Goal: Task Accomplishment & Management: Complete application form

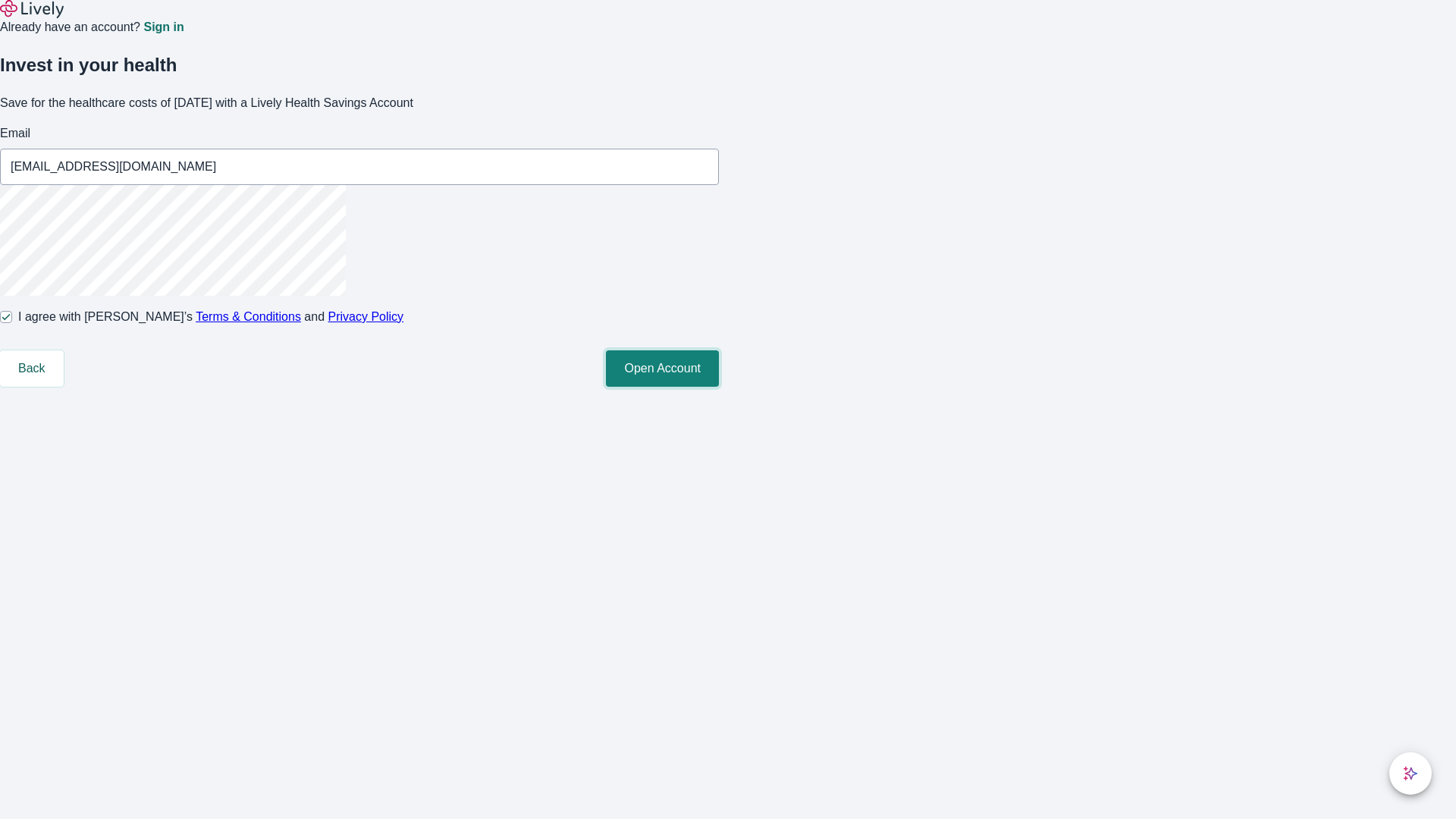
click at [719, 387] on button "Open Account" at bounding box center [663, 369] width 113 height 37
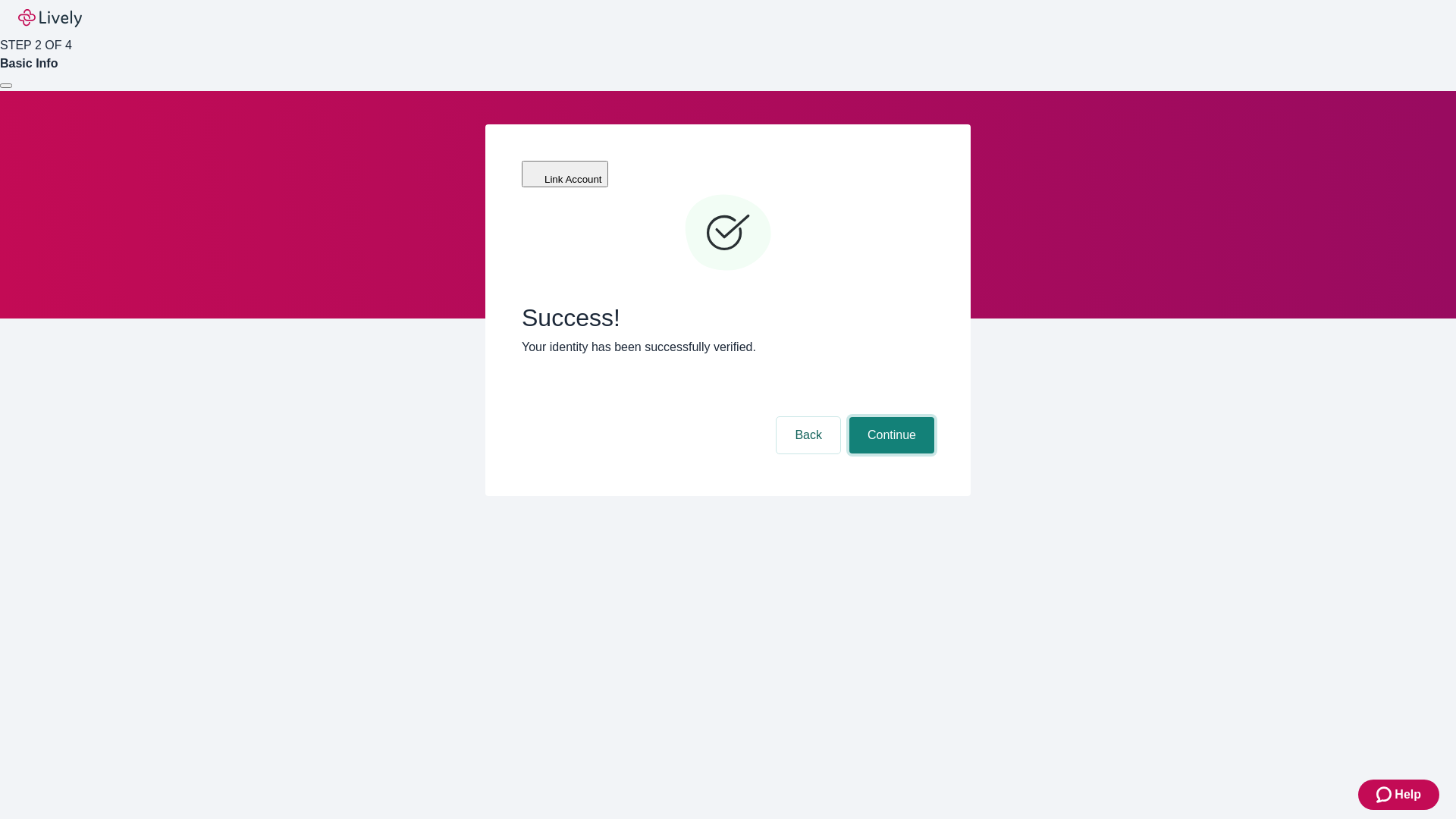
click at [890, 417] on button "Continue" at bounding box center [893, 435] width 85 height 37
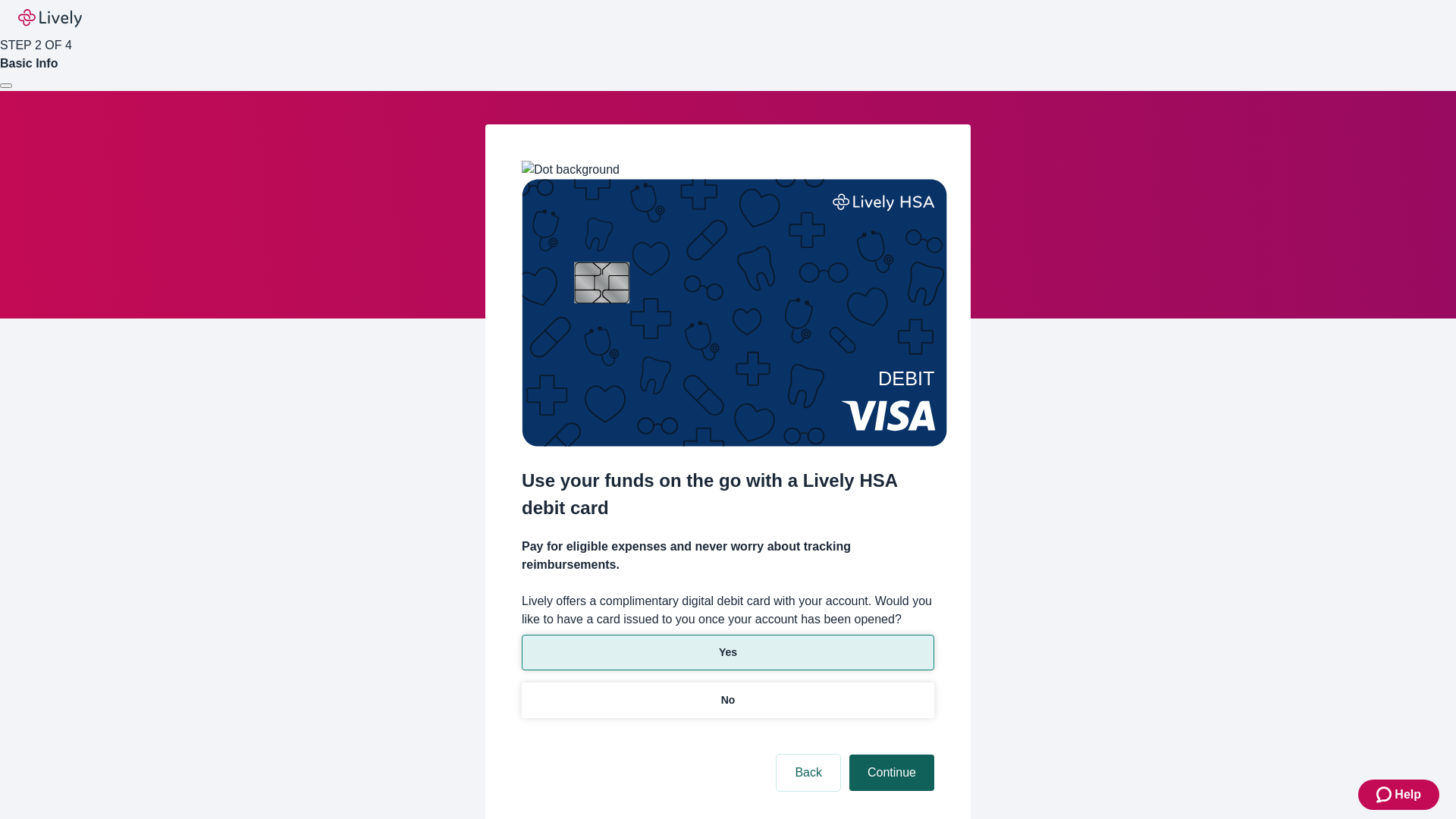
click at [727, 645] on p "Yes" at bounding box center [728, 653] width 18 height 16
click at [890, 755] on button "Continue" at bounding box center [893, 773] width 85 height 37
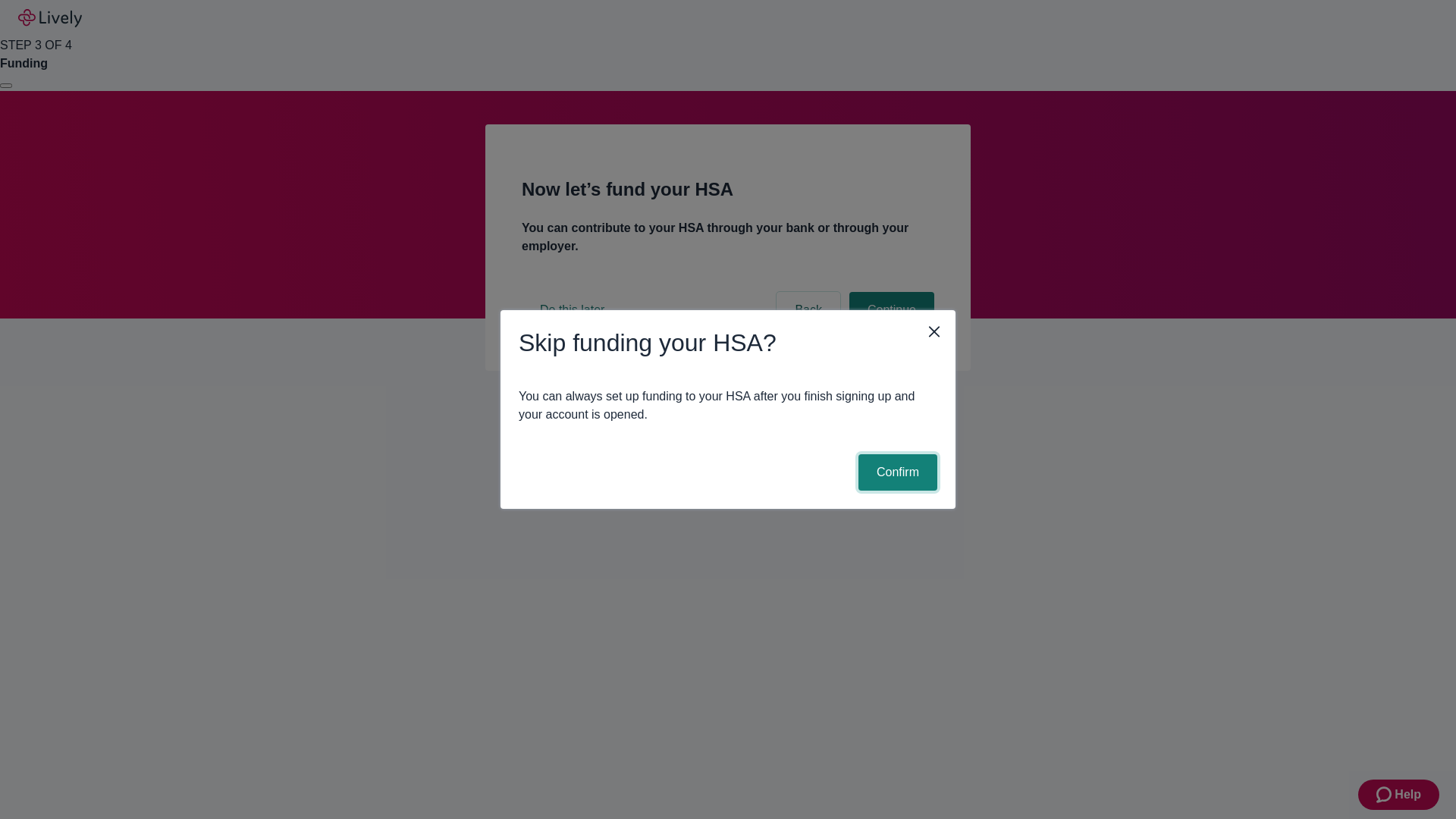
click at [895, 473] on button "Confirm" at bounding box center [897, 473] width 78 height 37
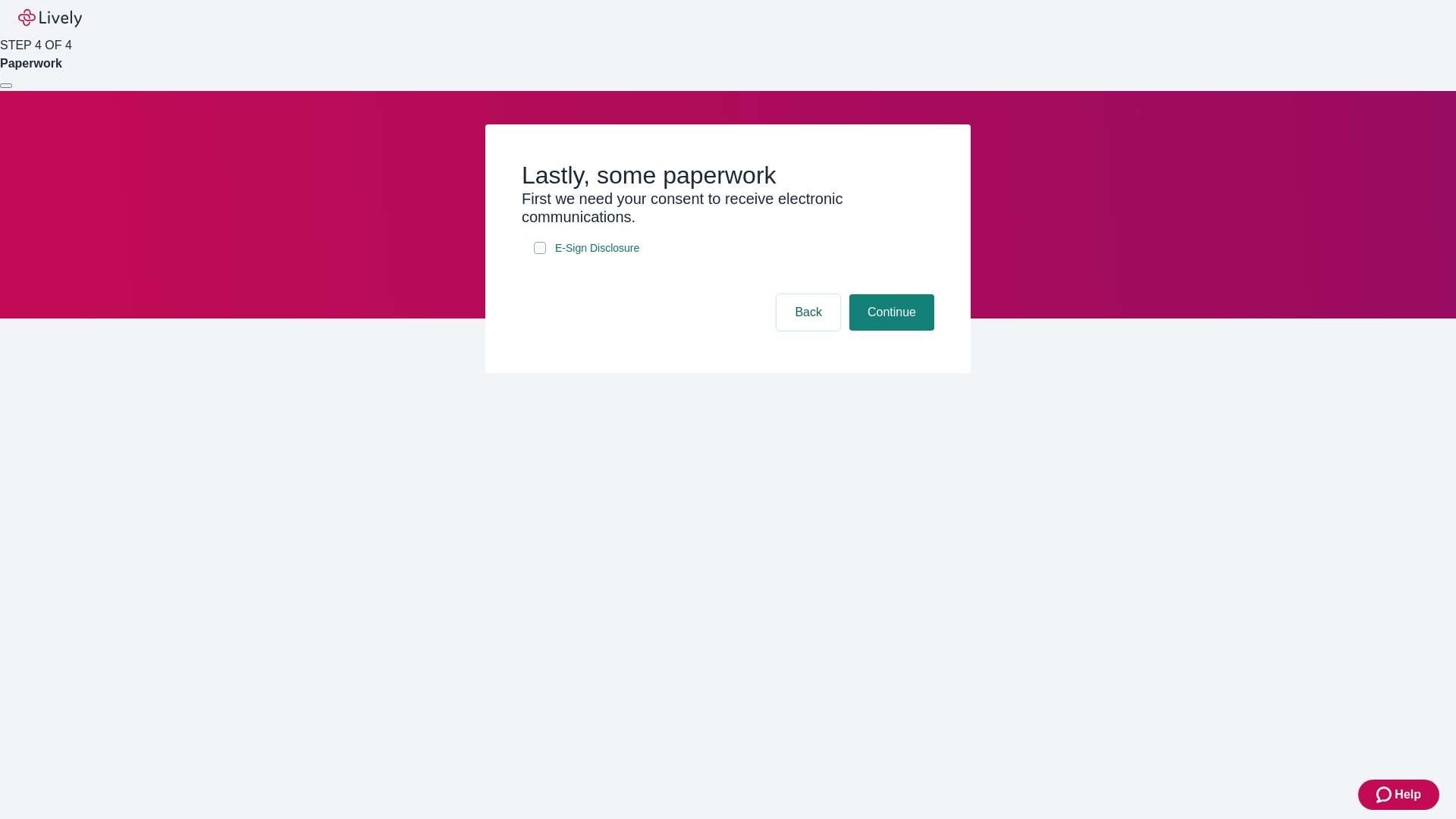
click at [540, 254] on input "E-Sign Disclosure" at bounding box center [540, 248] width 12 height 12
checkbox input "true"
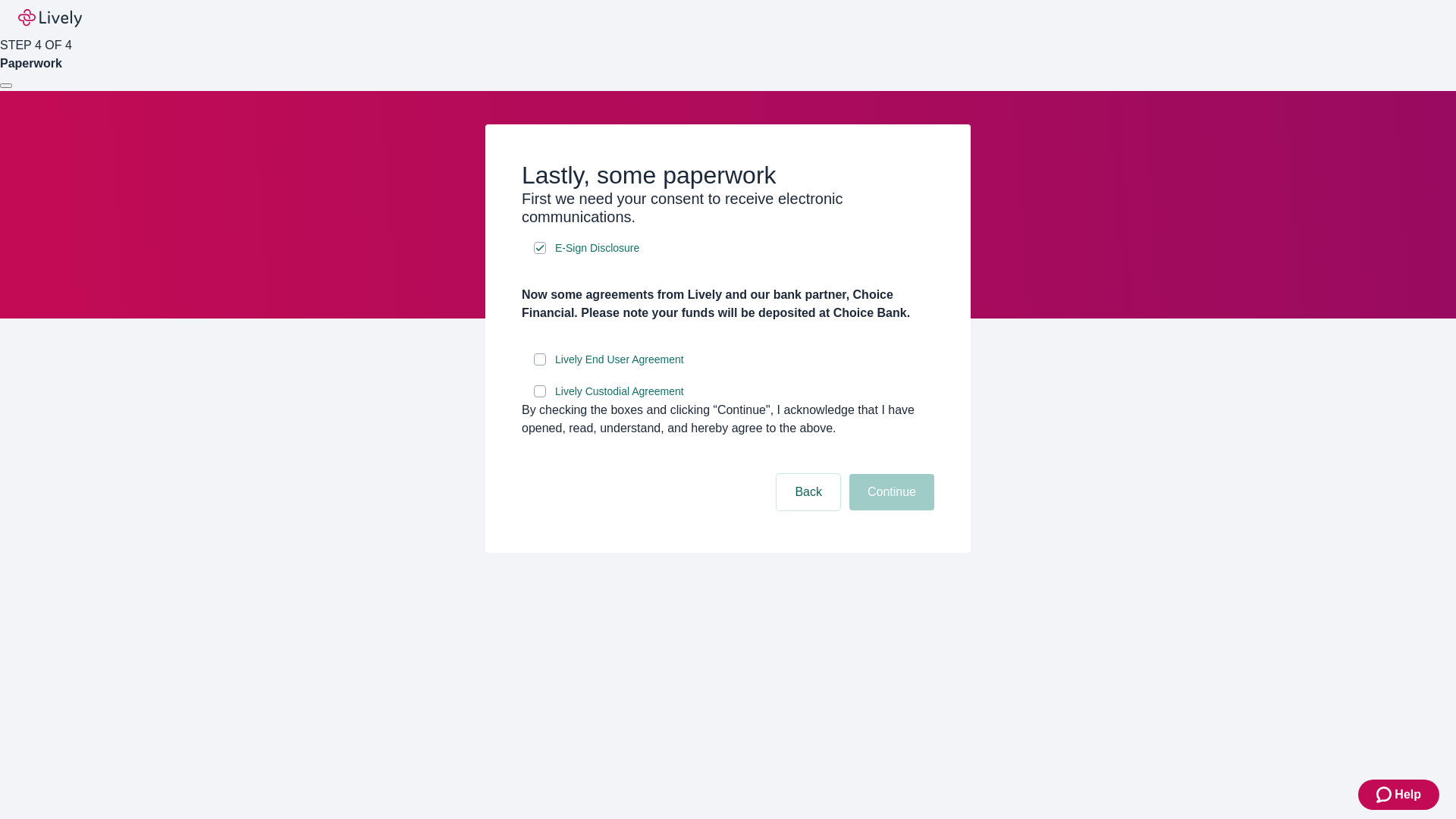
click at [540, 366] on input "Lively End User Agreement" at bounding box center [540, 359] width 12 height 12
checkbox input "true"
click at [540, 397] on input "Lively Custodial Agreement" at bounding box center [540, 392] width 12 height 12
checkbox input "true"
click at [890, 511] on button "Continue" at bounding box center [893, 492] width 85 height 37
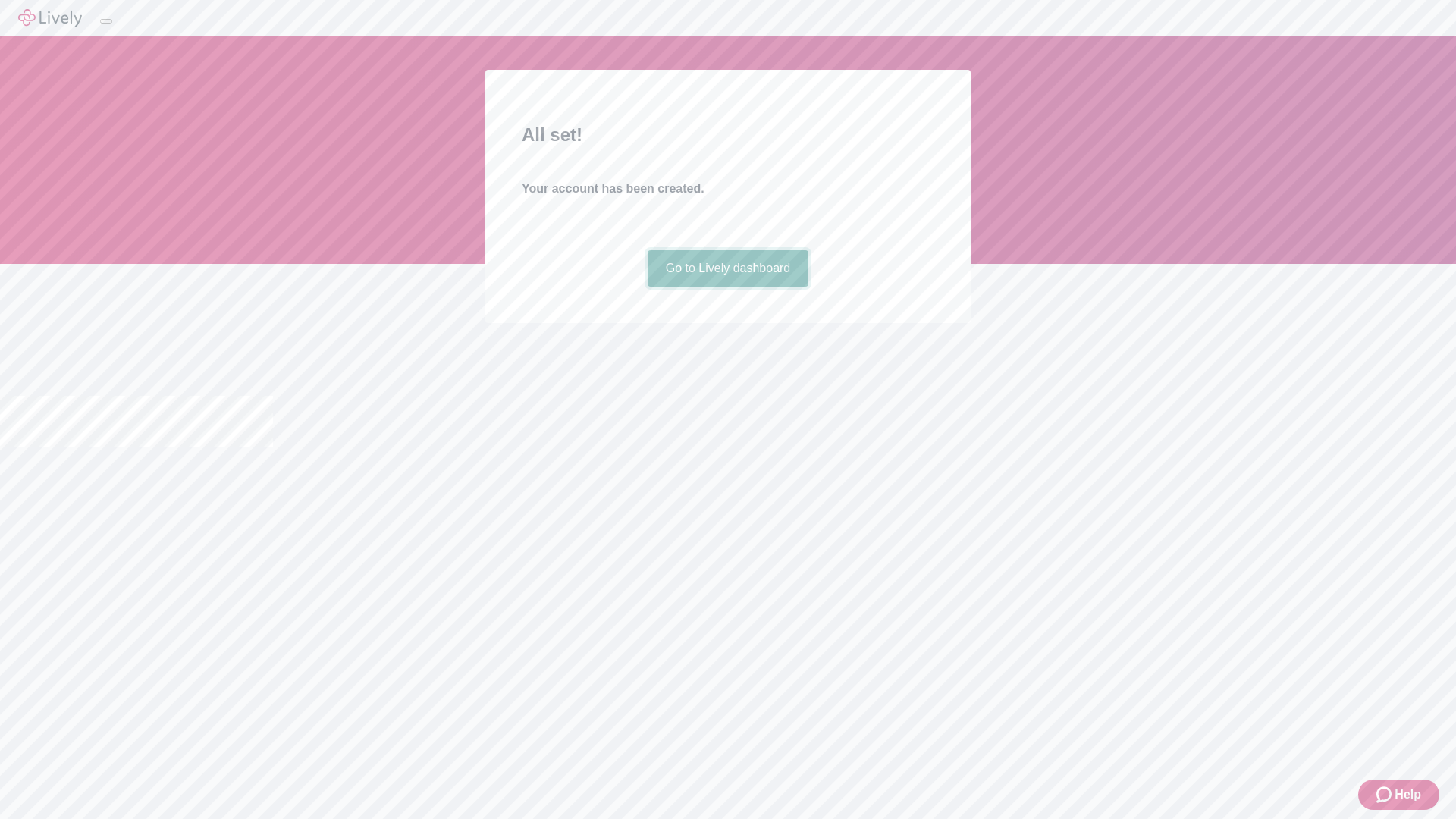
click at [727, 287] on link "Go to Lively dashboard" at bounding box center [728, 269] width 162 height 37
